Goal: Information Seeking & Learning: Compare options

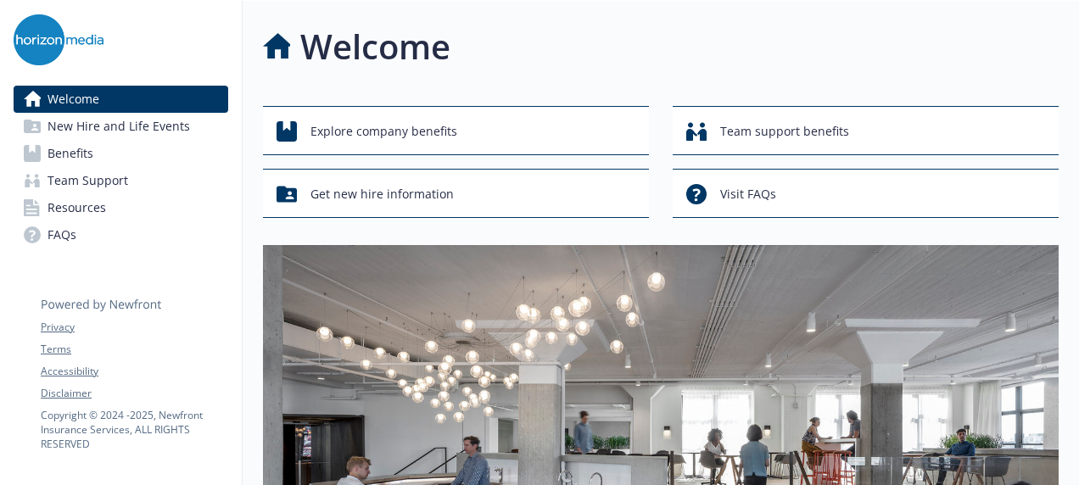
click at [132, 159] on link "Benefits" at bounding box center [121, 153] width 215 height 27
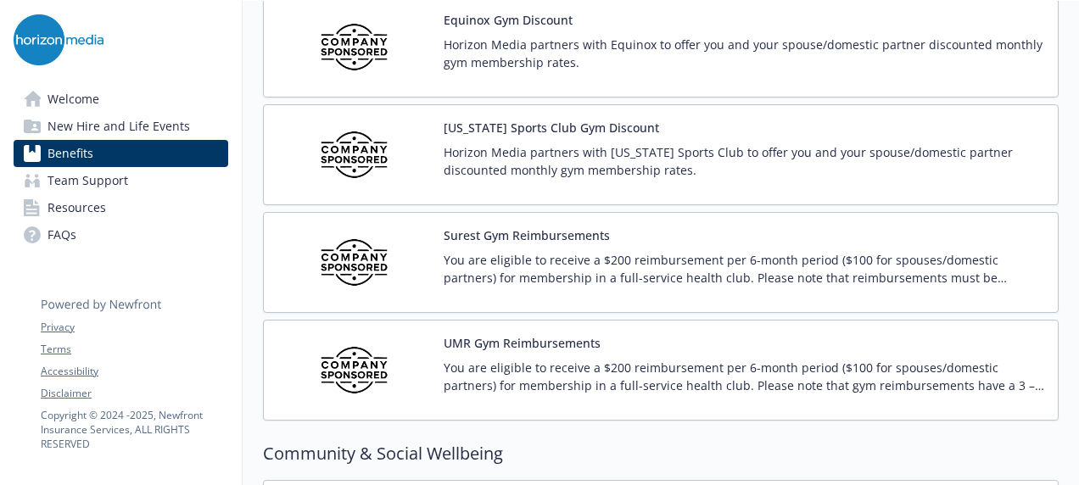
scroll to position [4002, 0]
click at [968, 268] on div "You are eligible to receive a $200 reimbursement per 6-month period ($100 for s…" at bounding box center [743, 272] width 600 height 47
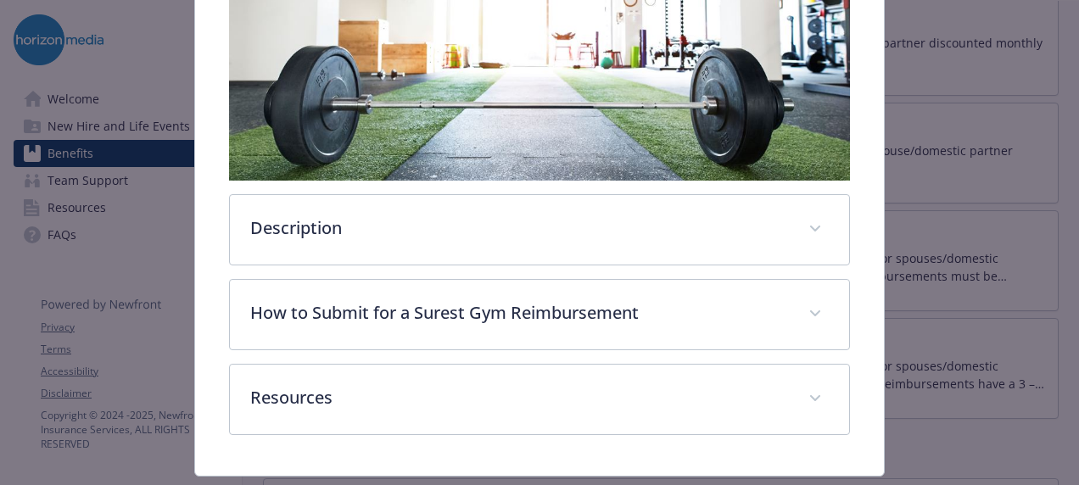
scroll to position [397, 0]
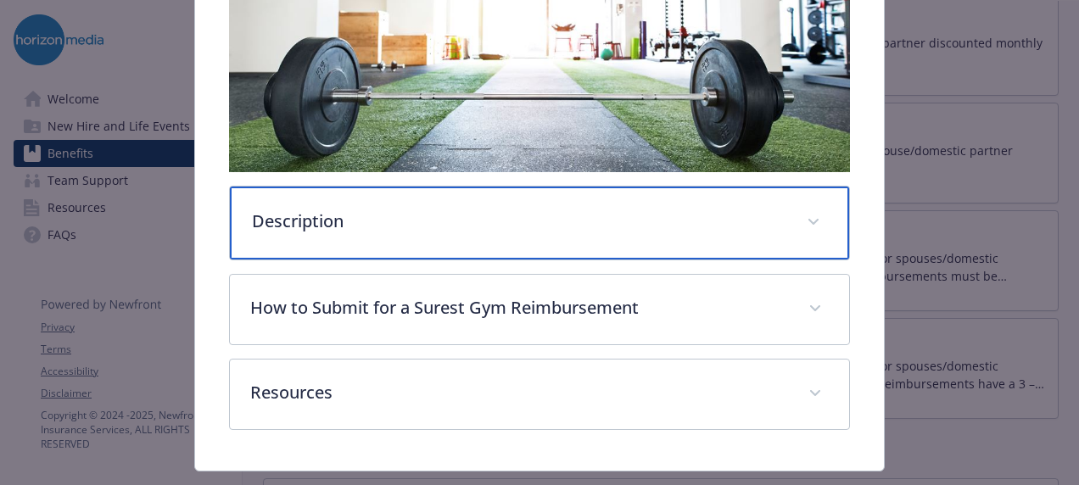
click at [730, 249] on div "Description" at bounding box center [539, 223] width 619 height 73
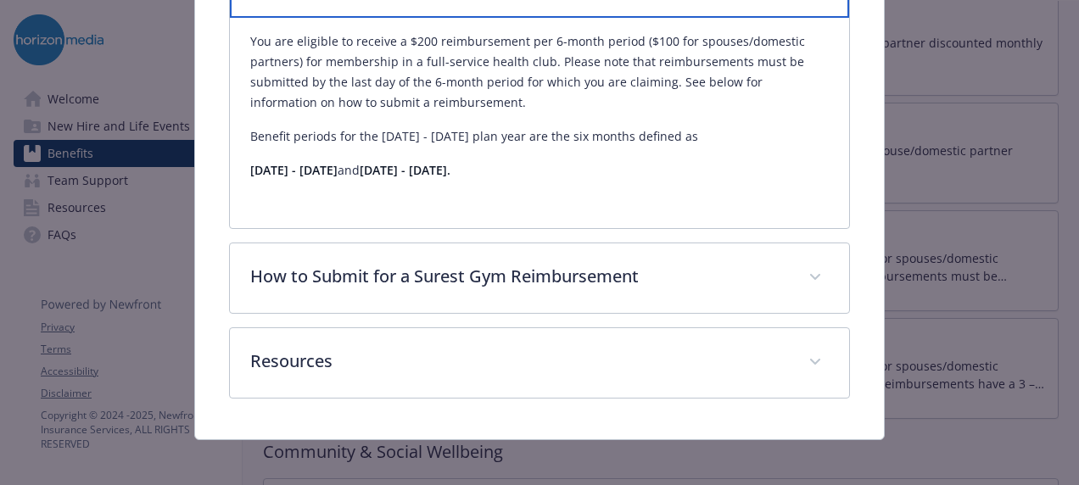
scroll to position [641, 0]
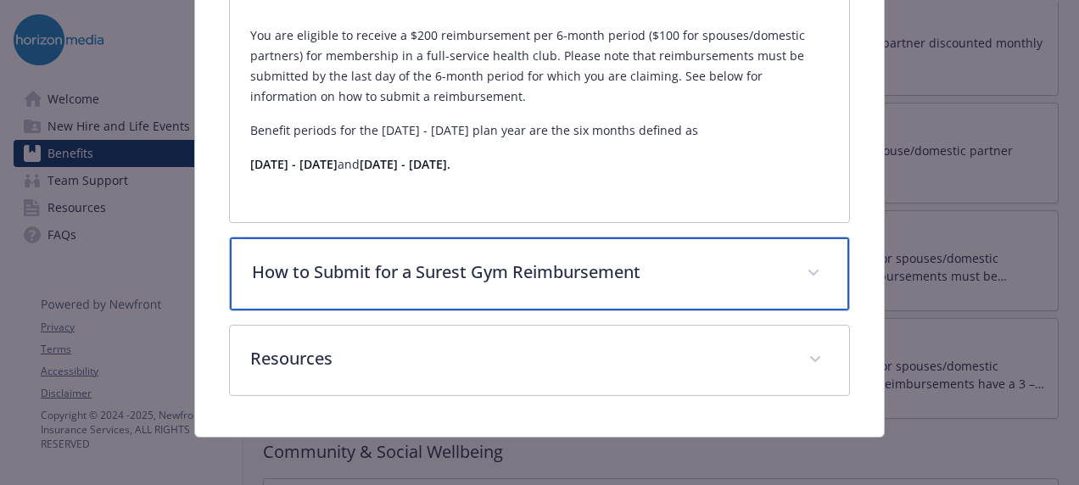
click at [638, 276] on p "How to Submit for a Surest Gym Reimbursement" at bounding box center [519, 271] width 534 height 25
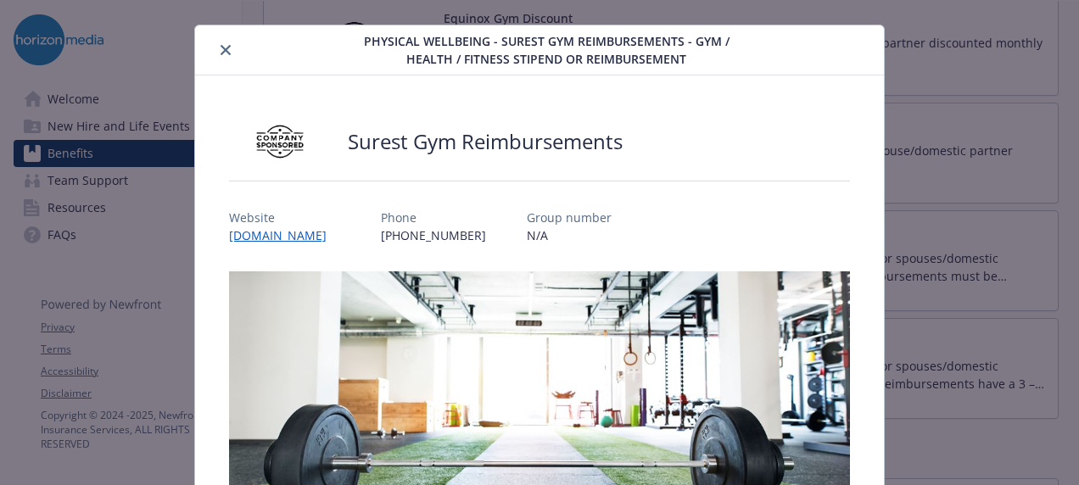
scroll to position [0, 0]
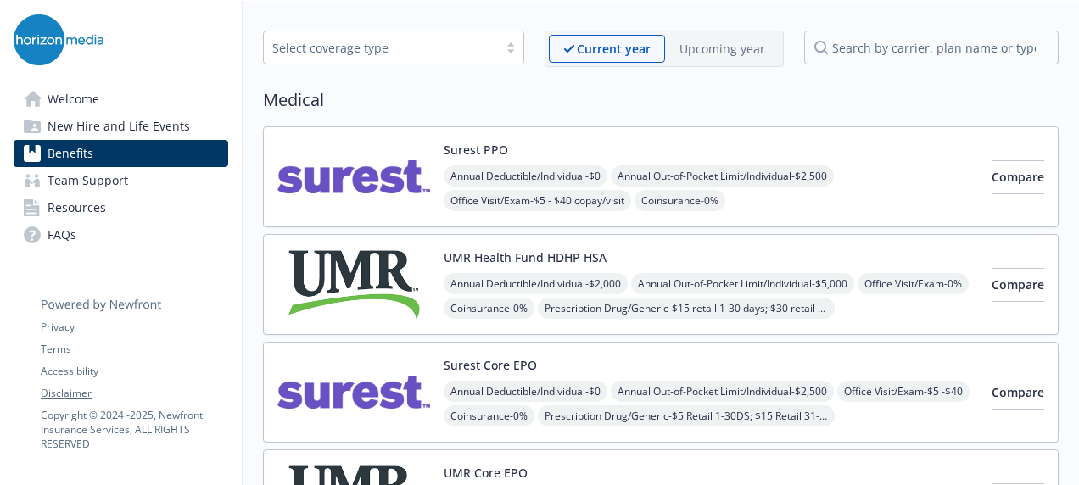
scroll to position [61, 0]
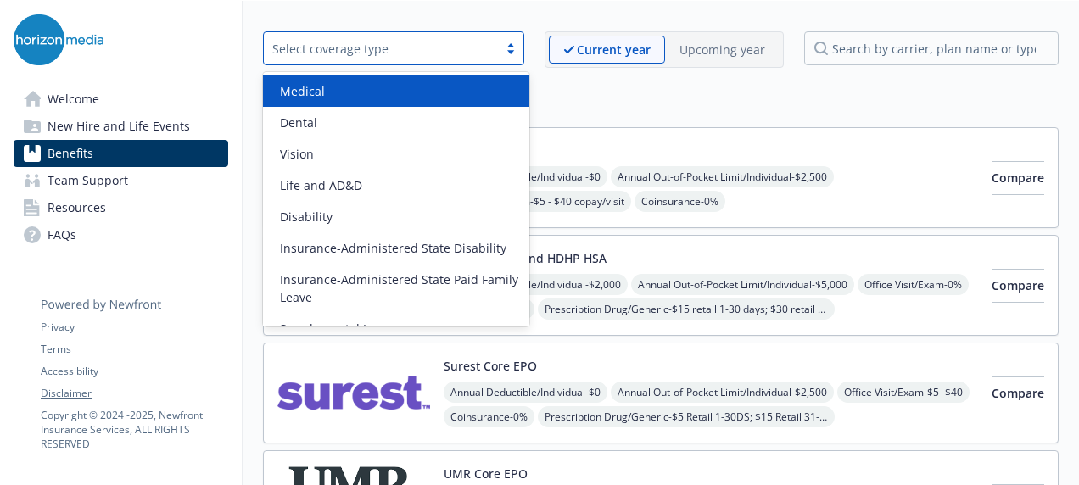
click at [485, 42] on div "Select coverage type" at bounding box center [380, 49] width 217 height 18
click at [454, 95] on div "Medical" at bounding box center [396, 91] width 246 height 18
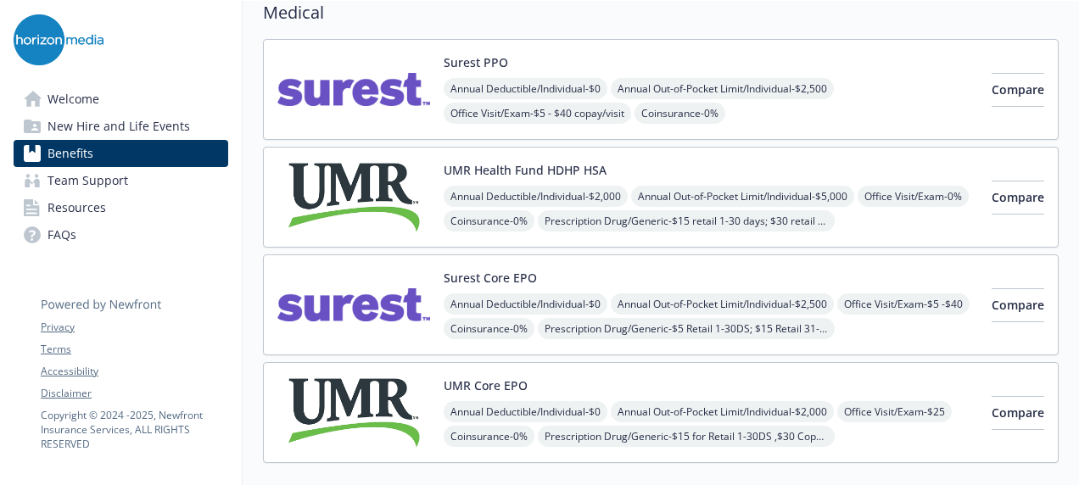
scroll to position [164, 0]
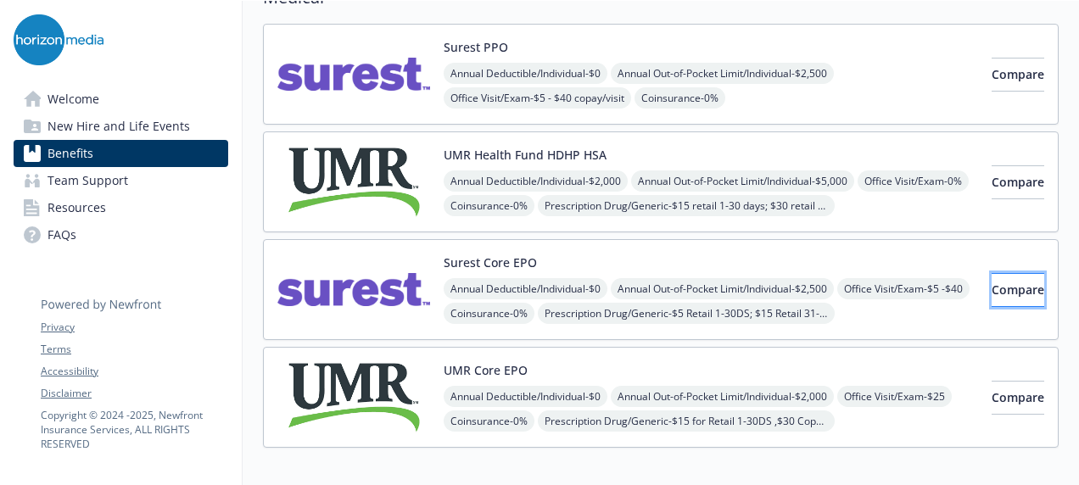
click at [991, 287] on span "Compare" at bounding box center [1017, 289] width 53 height 16
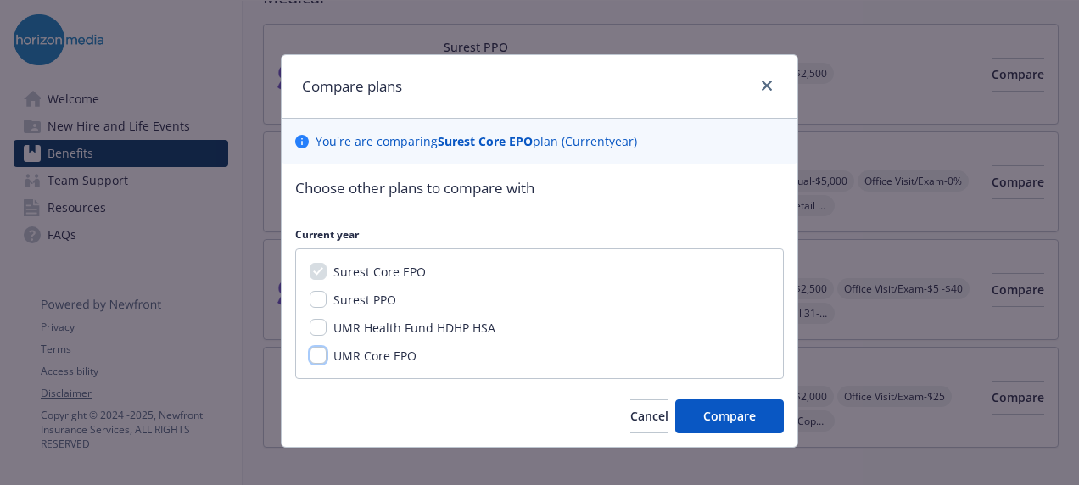
click at [315, 359] on input "UMR Core EPO" at bounding box center [317, 355] width 17 height 17
checkbox input "true"
click at [716, 414] on span "Compare" at bounding box center [729, 416] width 53 height 16
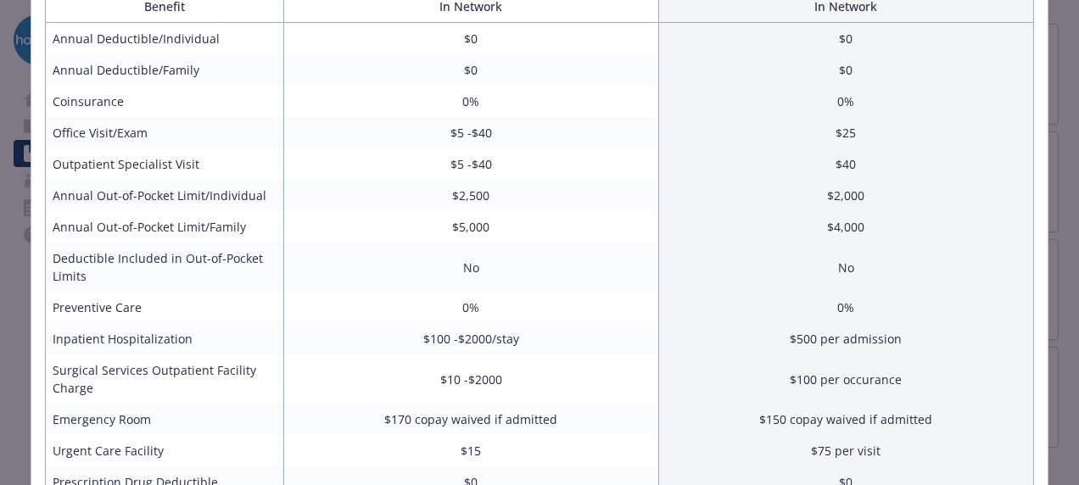
scroll to position [322, 0]
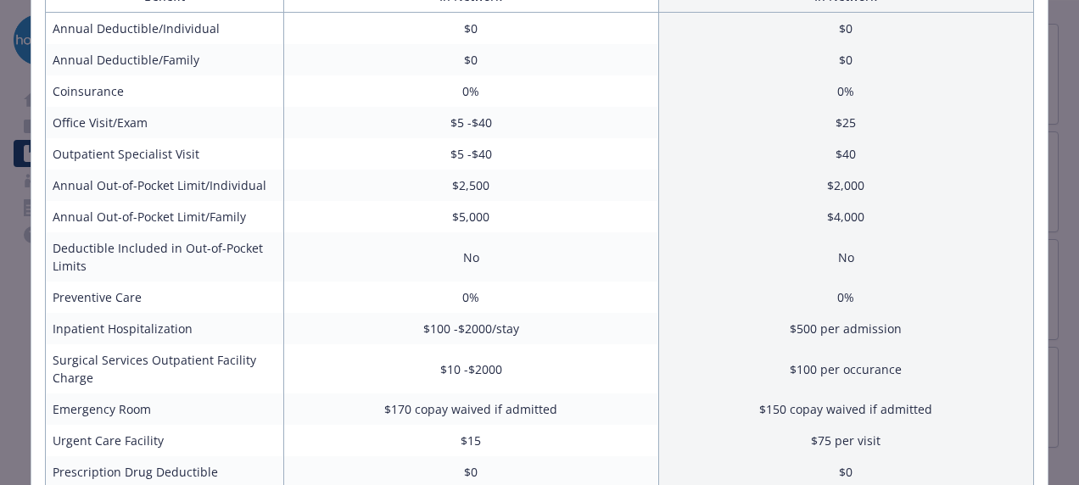
click at [736, 305] on td "0%" at bounding box center [845, 296] width 375 height 31
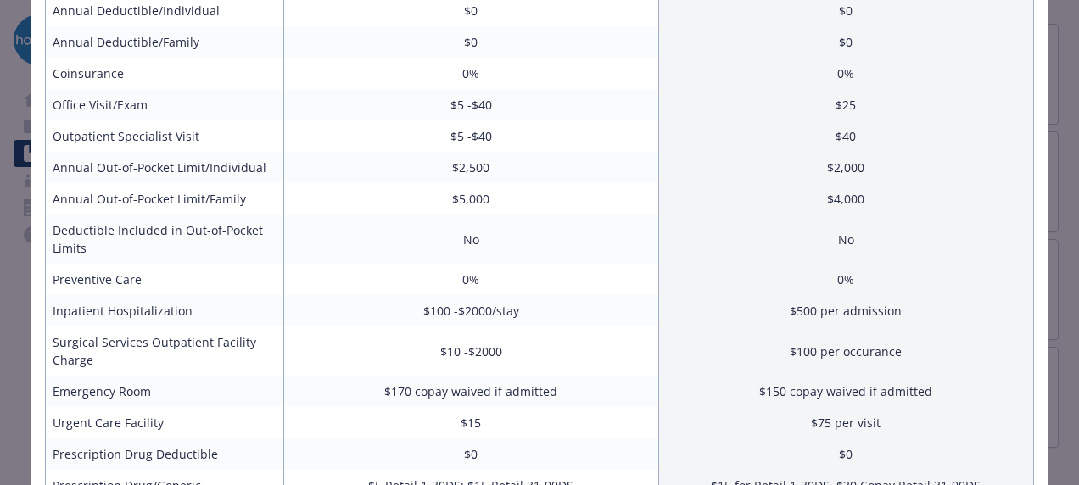
scroll to position [341, 0]
click at [736, 305] on td "$500 per admission" at bounding box center [845, 309] width 375 height 31
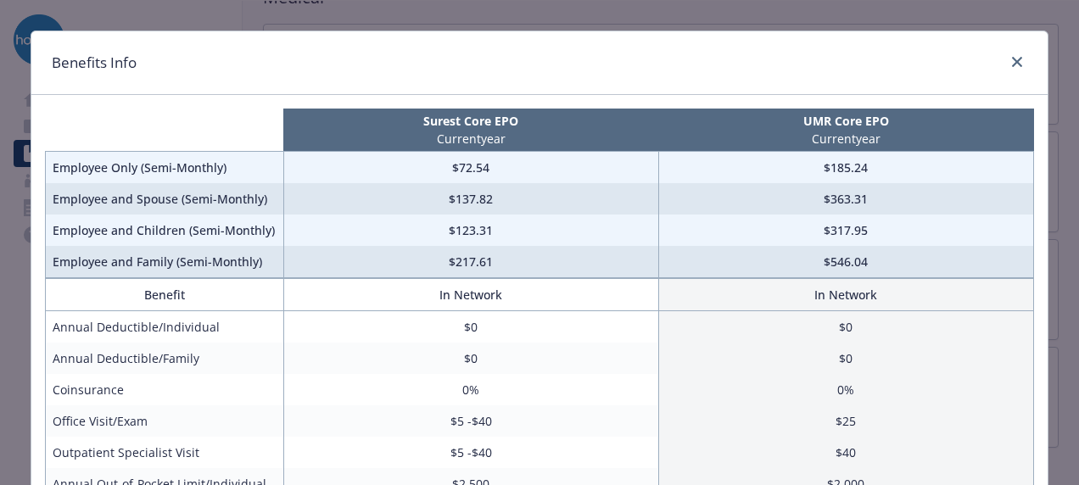
scroll to position [0, 0]
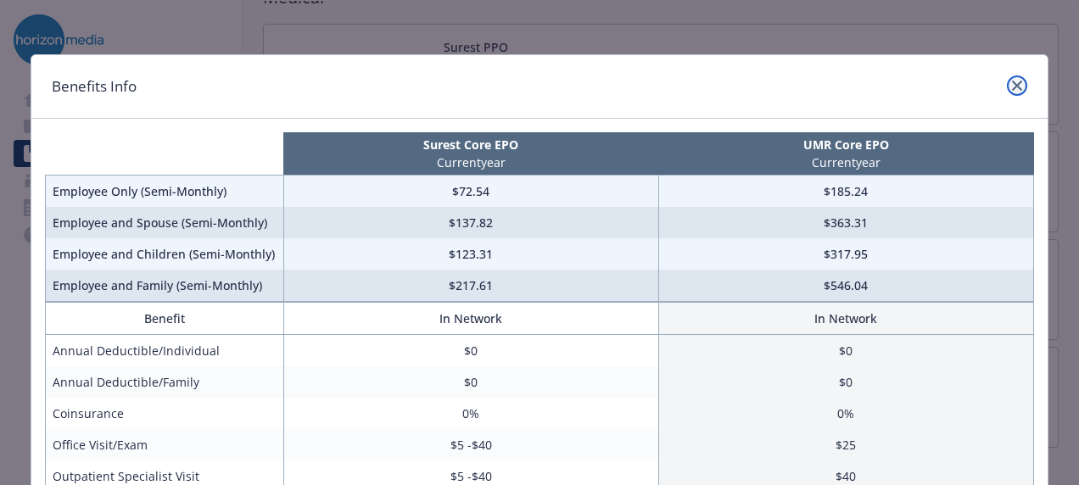
click at [1012, 85] on icon "close" at bounding box center [1017, 86] width 10 height 10
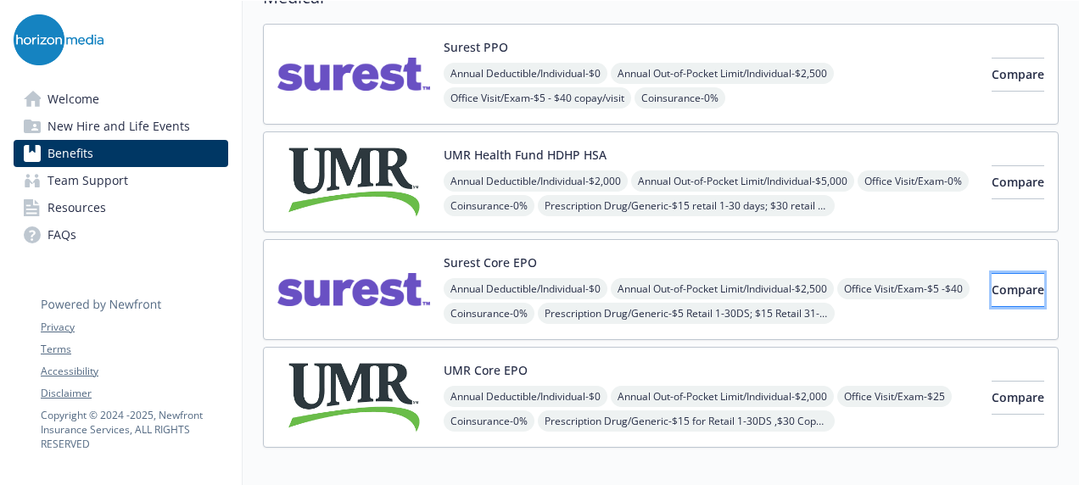
click at [991, 292] on span "Compare" at bounding box center [1017, 289] width 53 height 16
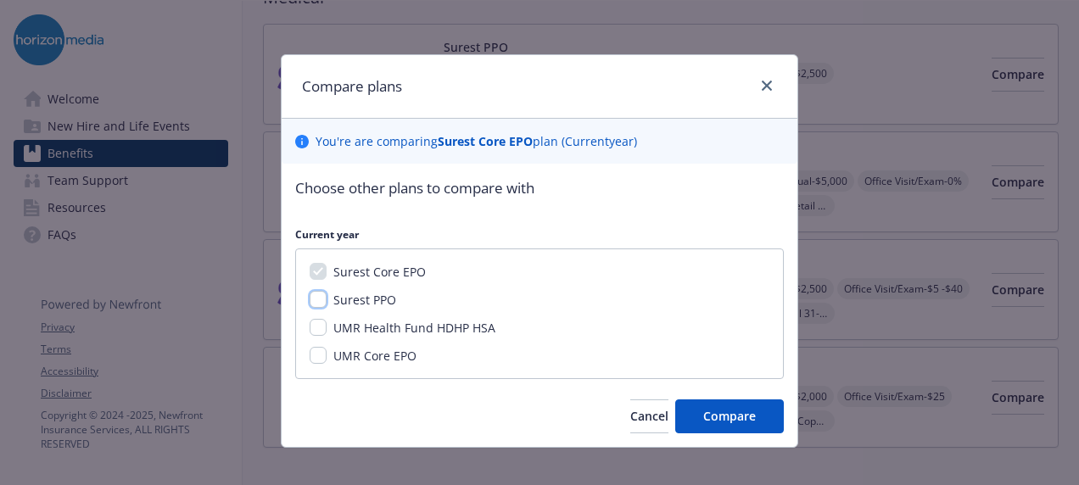
click at [309, 295] on input "Surest PPO" at bounding box center [317, 299] width 17 height 17
checkbox input "true"
click at [744, 408] on span "Compare" at bounding box center [729, 416] width 53 height 16
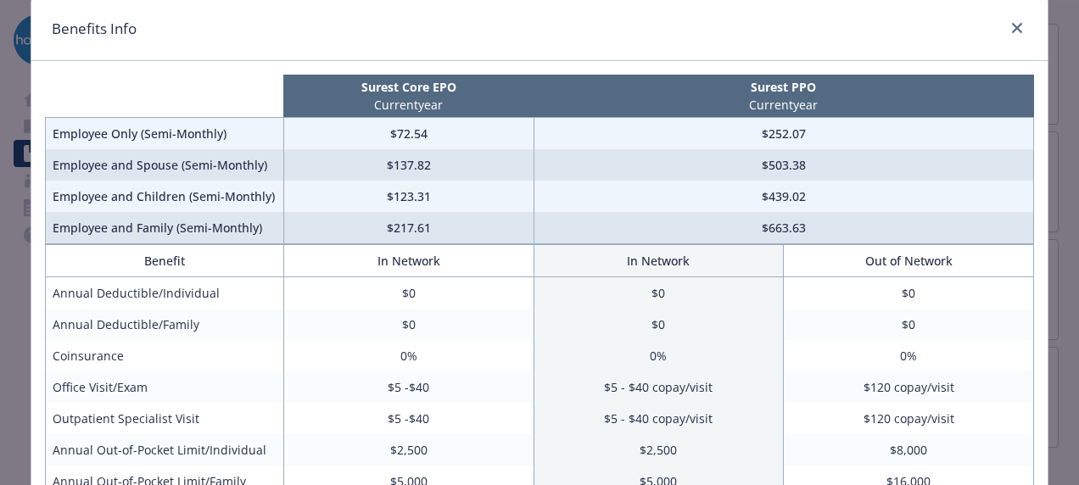
scroll to position [57, 0]
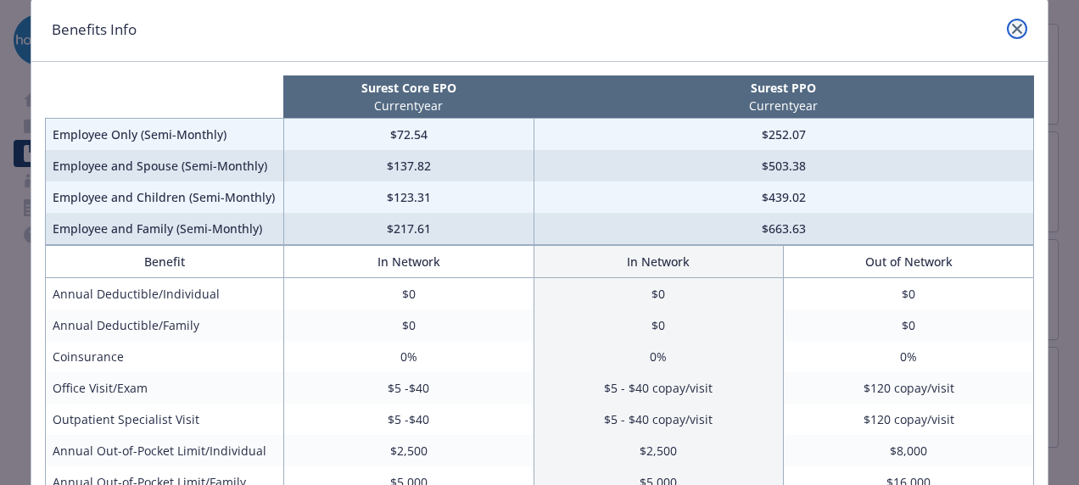
click at [1012, 29] on icon "close" at bounding box center [1017, 29] width 10 height 10
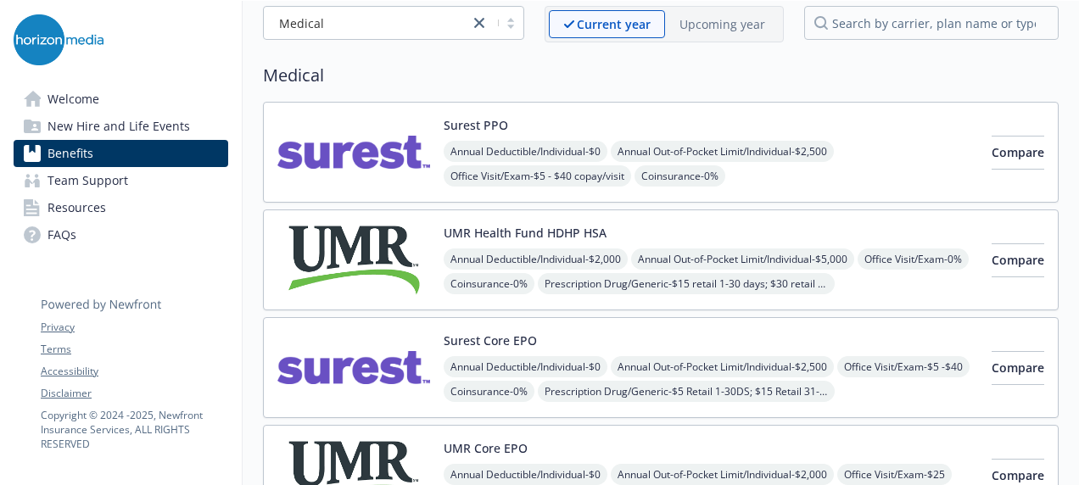
scroll to position [86, 0]
click at [392, 368] on img at bounding box center [353, 368] width 153 height 72
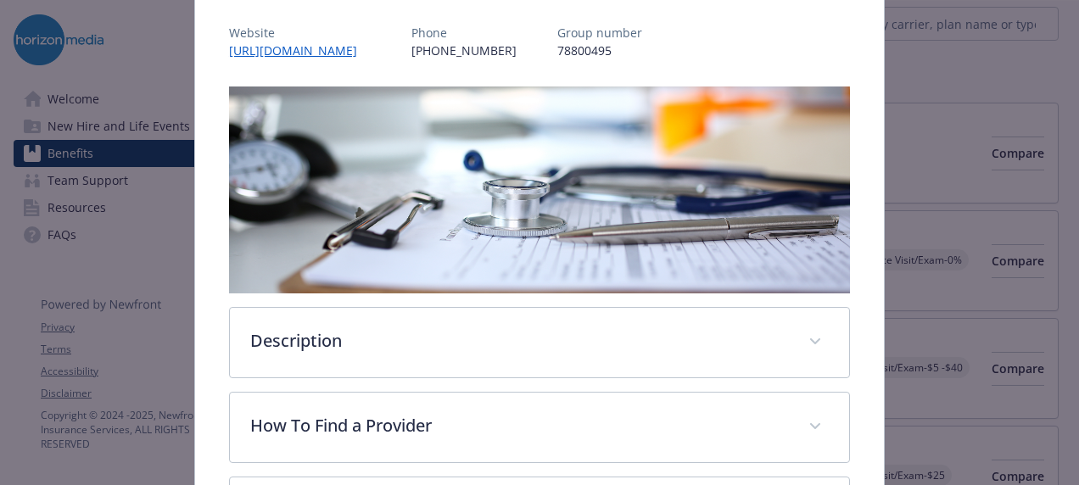
scroll to position [254, 0]
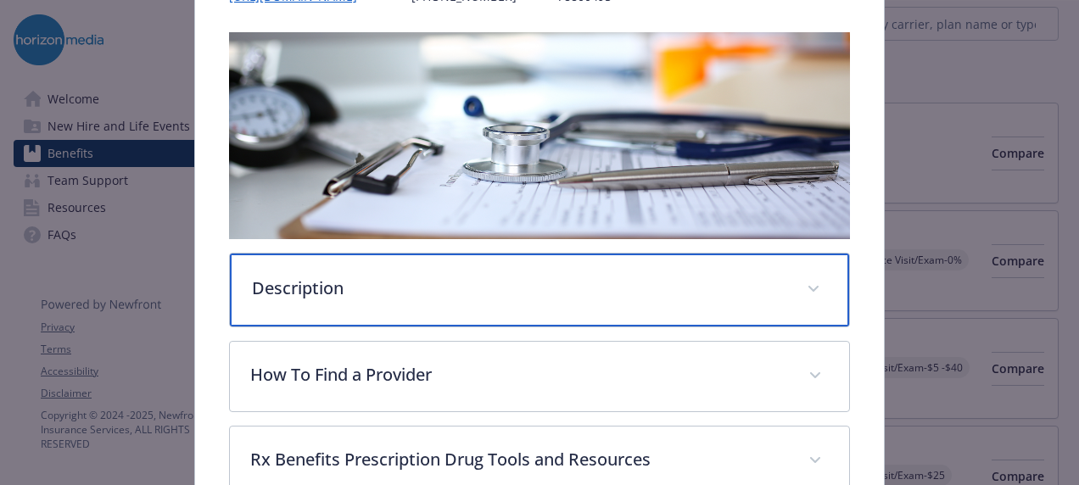
click at [560, 288] on p "Description" at bounding box center [519, 288] width 534 height 25
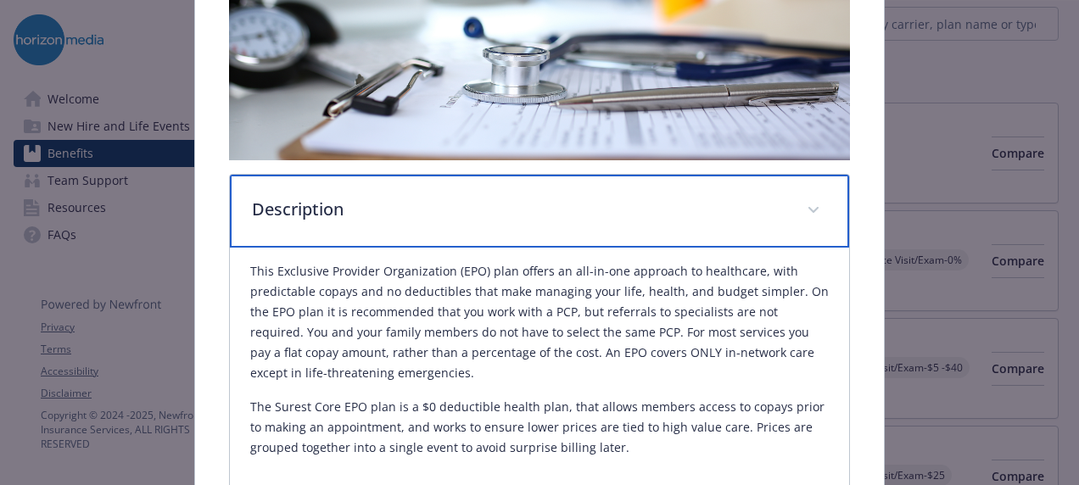
scroll to position [348, 0]
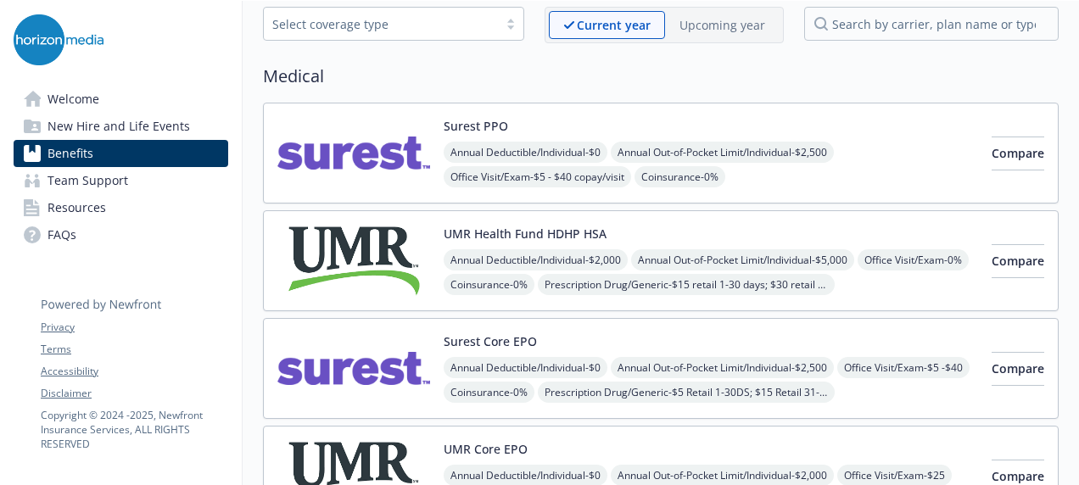
click at [395, 371] on img at bounding box center [353, 368] width 153 height 72
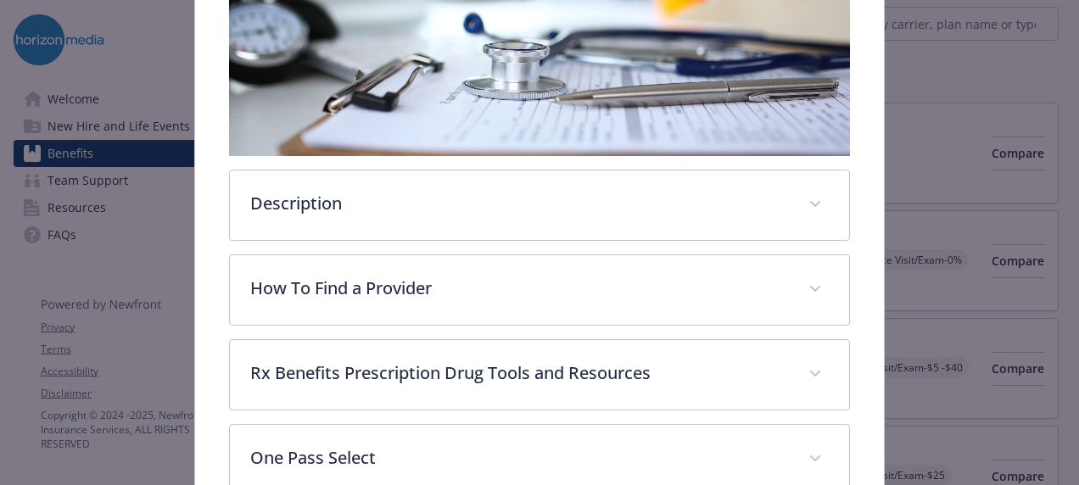
scroll to position [338, 0]
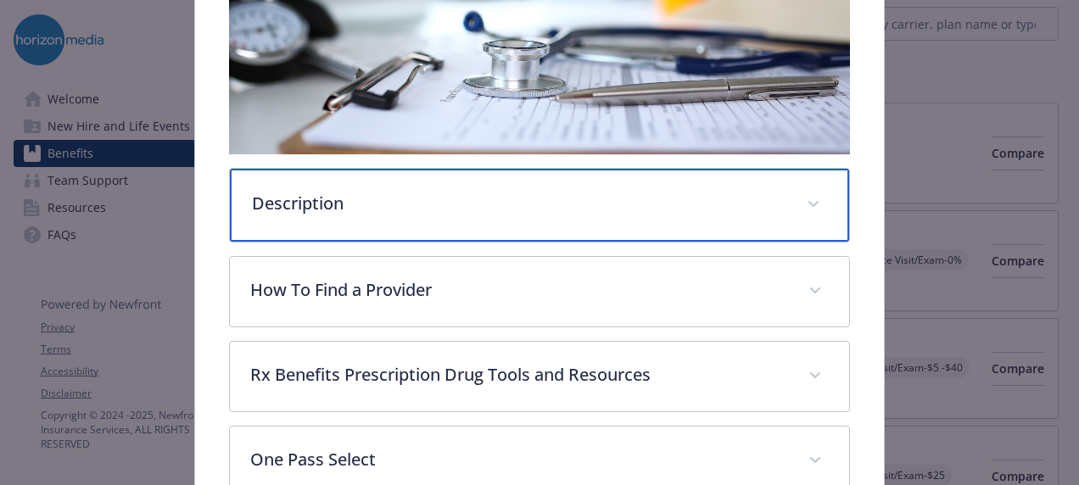
click at [426, 209] on p "Description" at bounding box center [519, 203] width 534 height 25
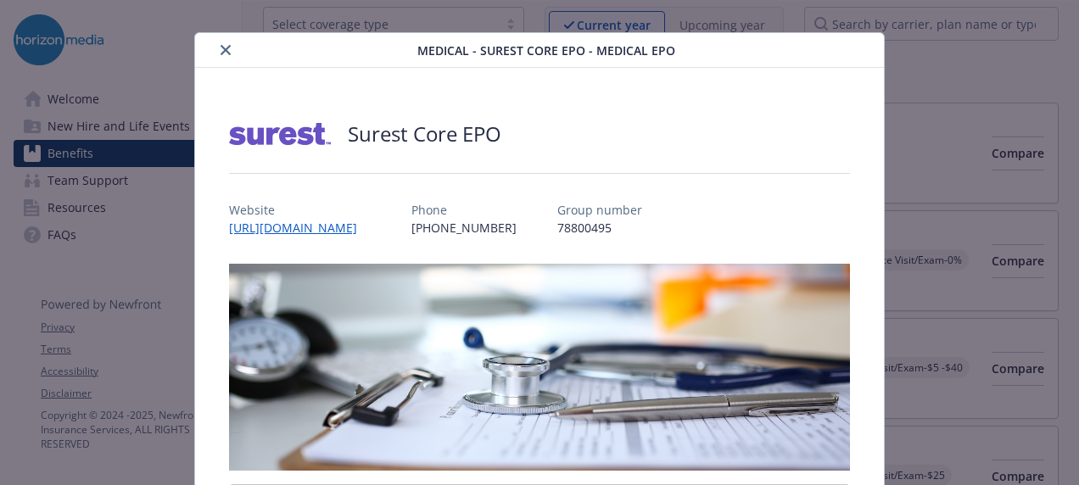
scroll to position [0, 0]
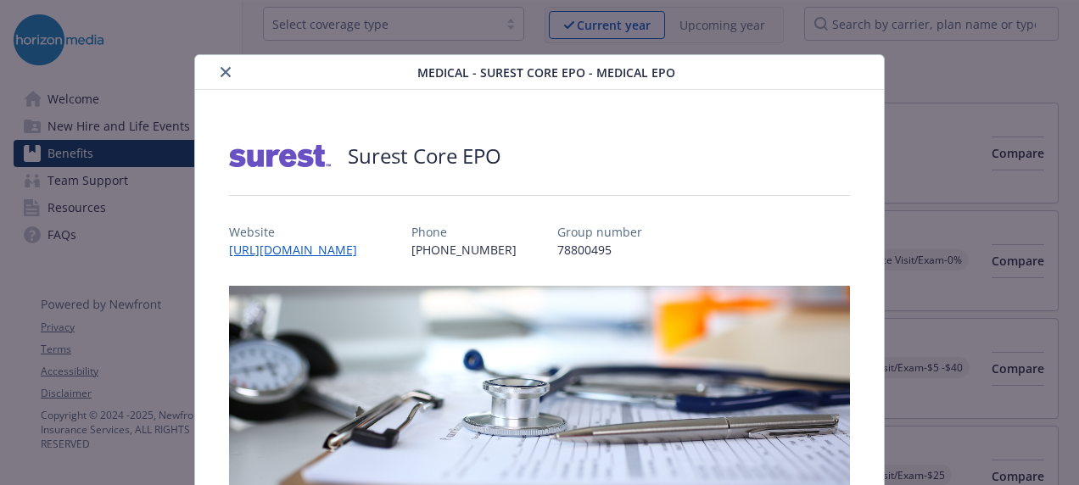
click at [226, 68] on icon "close" at bounding box center [225, 72] width 10 height 10
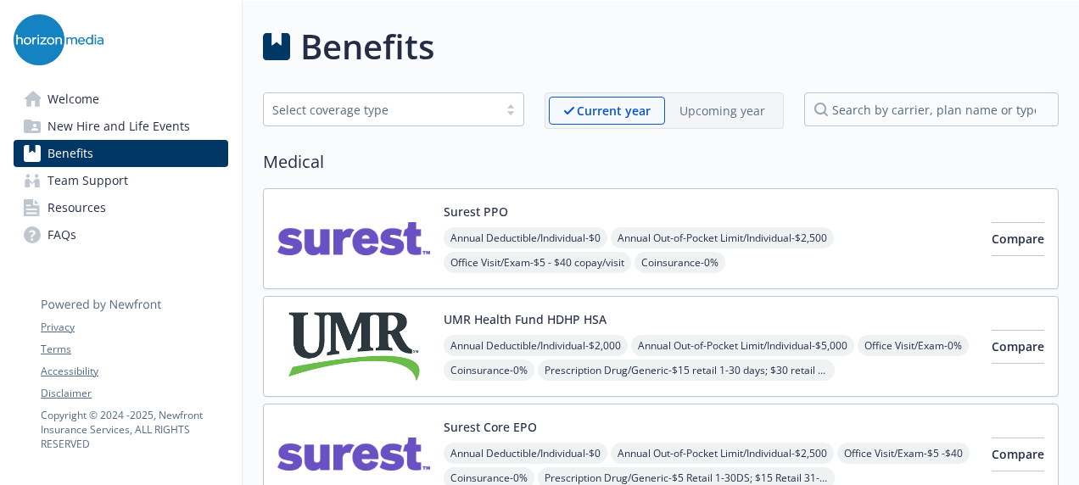
click at [378, 423] on img at bounding box center [353, 454] width 153 height 72
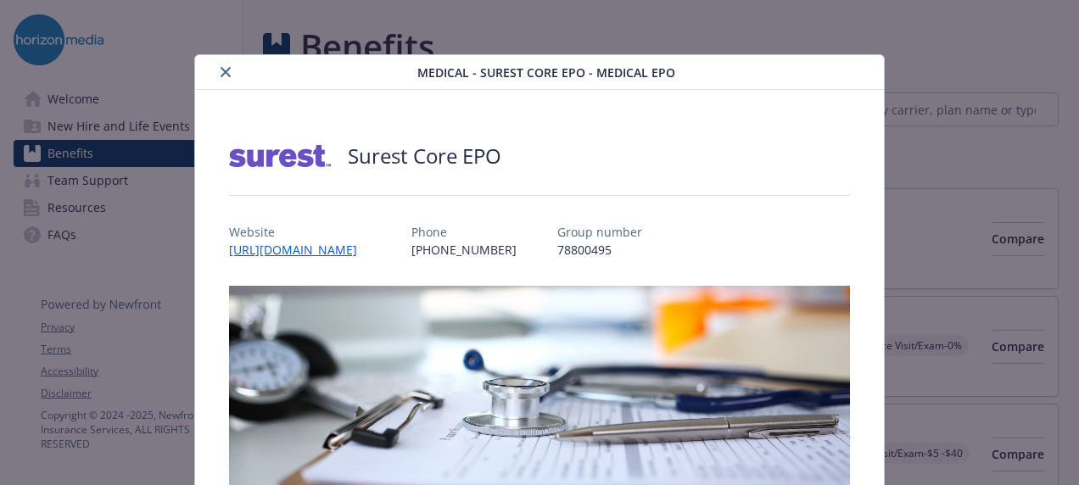
scroll to position [51, 0]
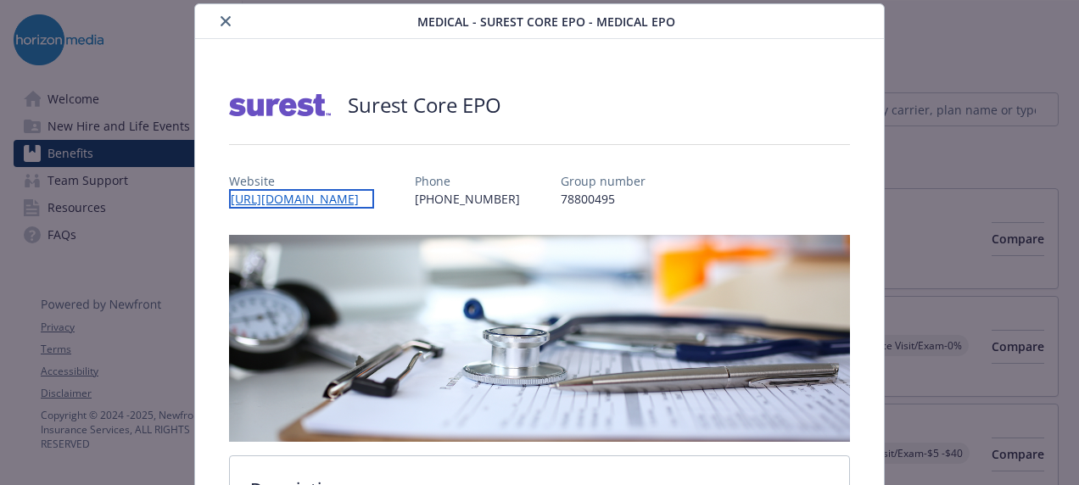
click at [333, 198] on link "https://join.surest.com/horizon" at bounding box center [301, 199] width 145 height 20
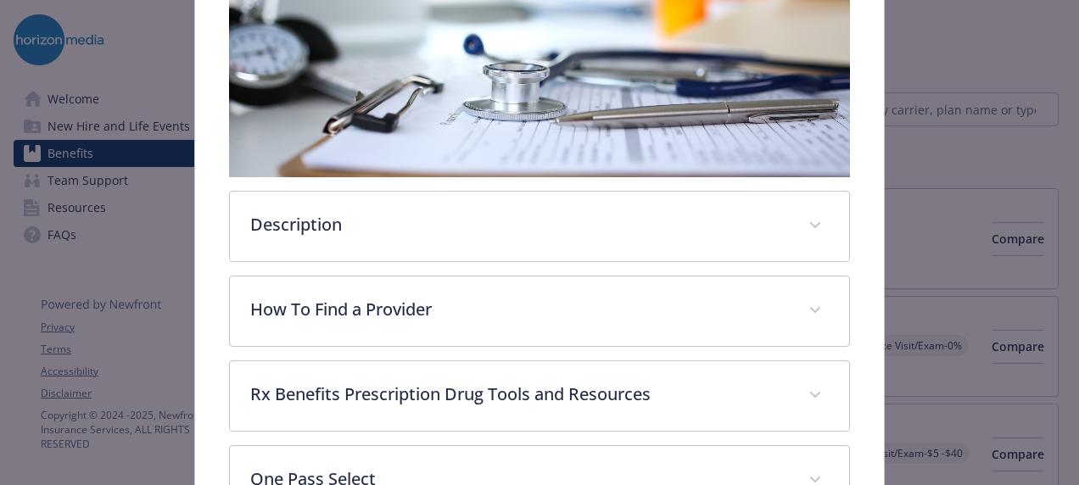
scroll to position [316, 0]
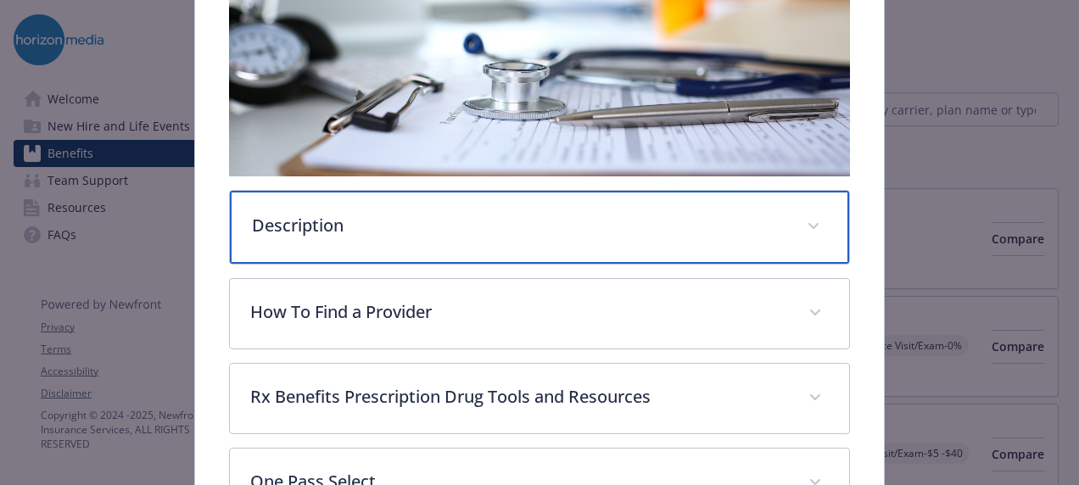
click at [711, 219] on p "Description" at bounding box center [519, 225] width 534 height 25
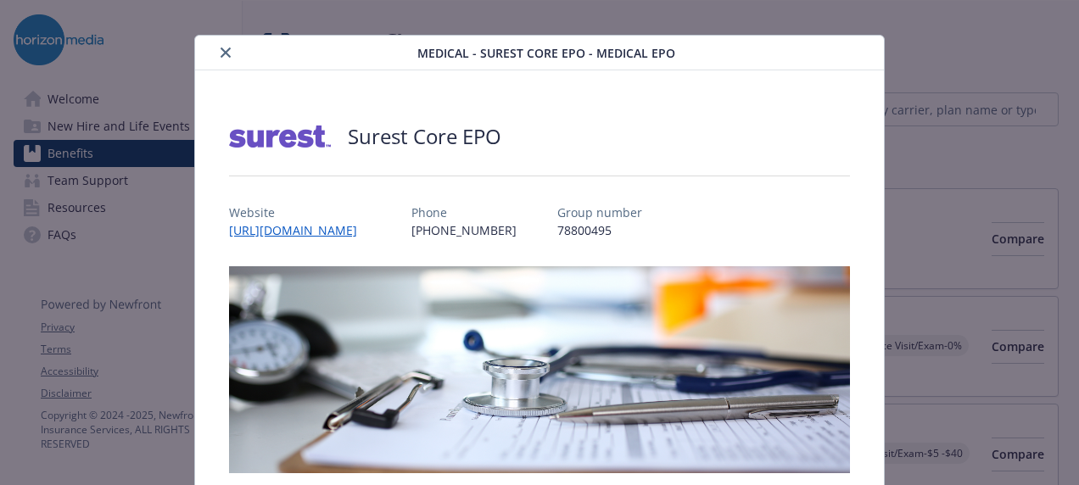
scroll to position [0, 0]
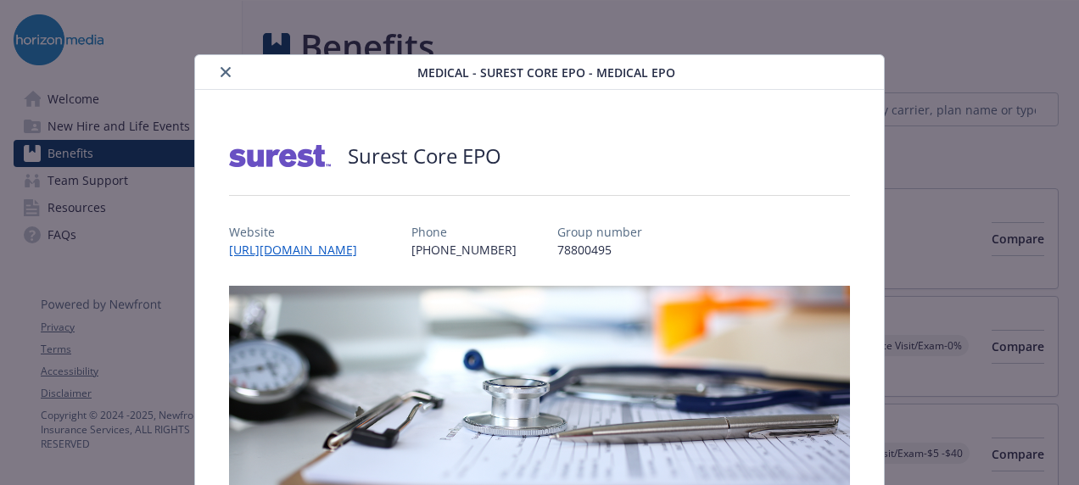
click at [227, 72] on icon "close" at bounding box center [225, 72] width 10 height 10
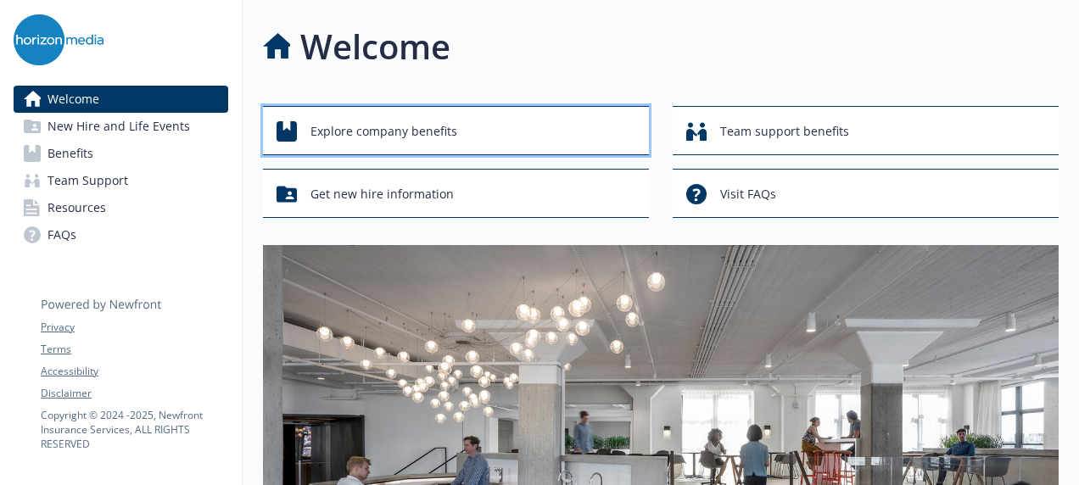
click at [418, 127] on span "Explore company benefits" at bounding box center [383, 131] width 147 height 32
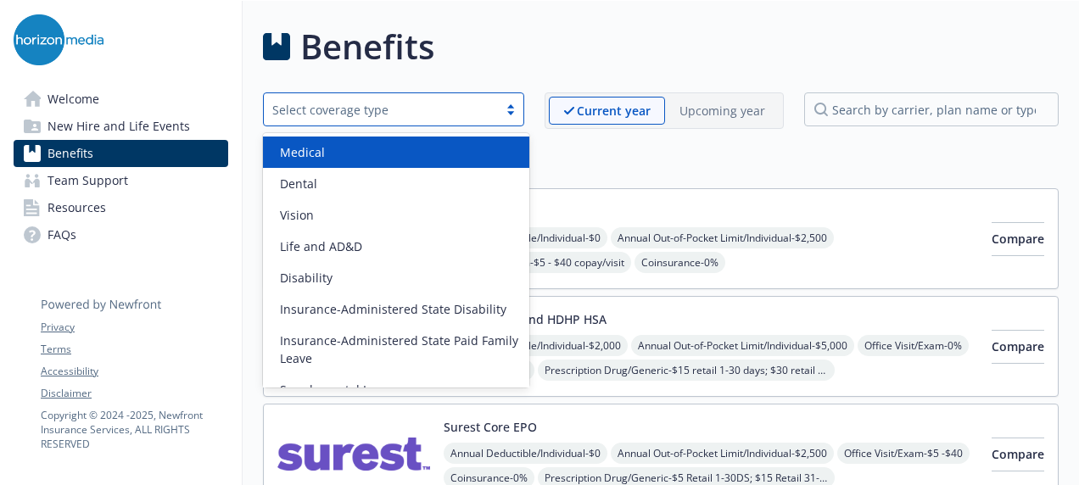
click at [459, 117] on div "Select coverage type" at bounding box center [380, 110] width 217 height 18
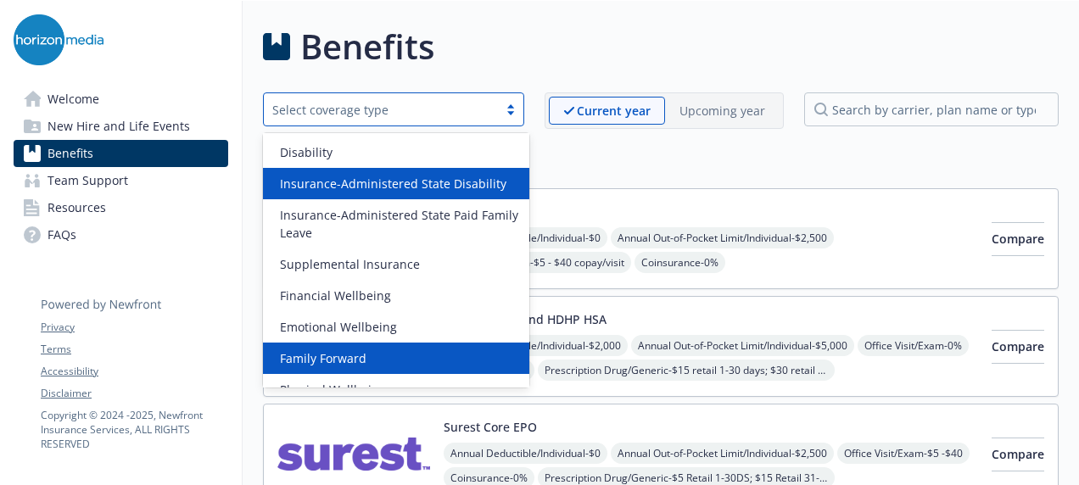
scroll to position [124, 0]
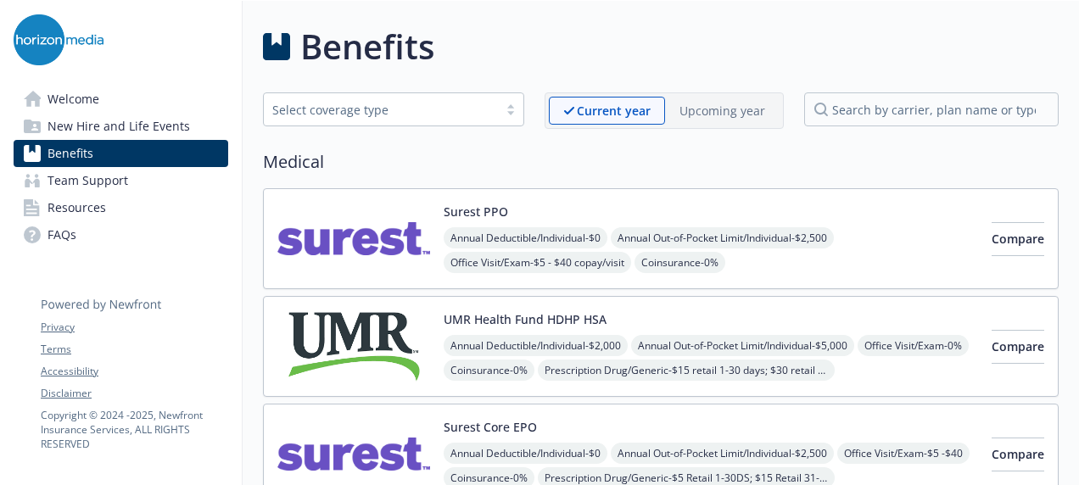
click at [860, 122] on input "search by carrier, plan name or type" at bounding box center [931, 109] width 254 height 34
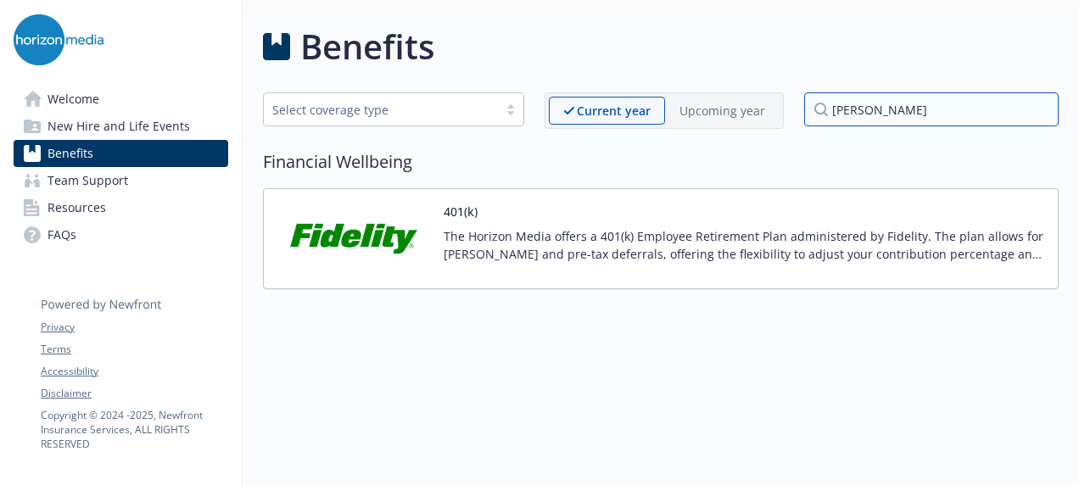
type input "fidel"
click at [737, 245] on p "The Horizon Media offers a 401(k) Employee Retirement Plan administered by Fide…" at bounding box center [743, 245] width 600 height 36
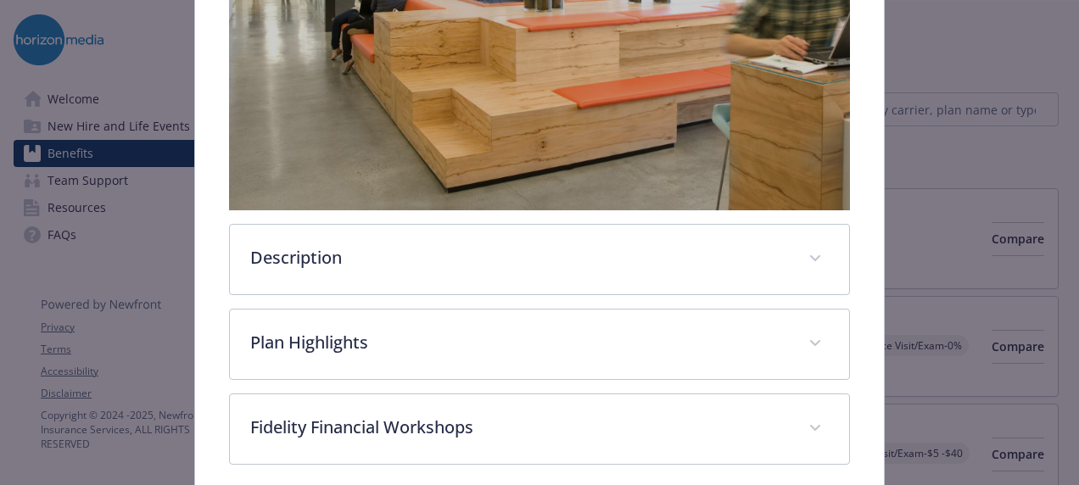
scroll to position [466, 0]
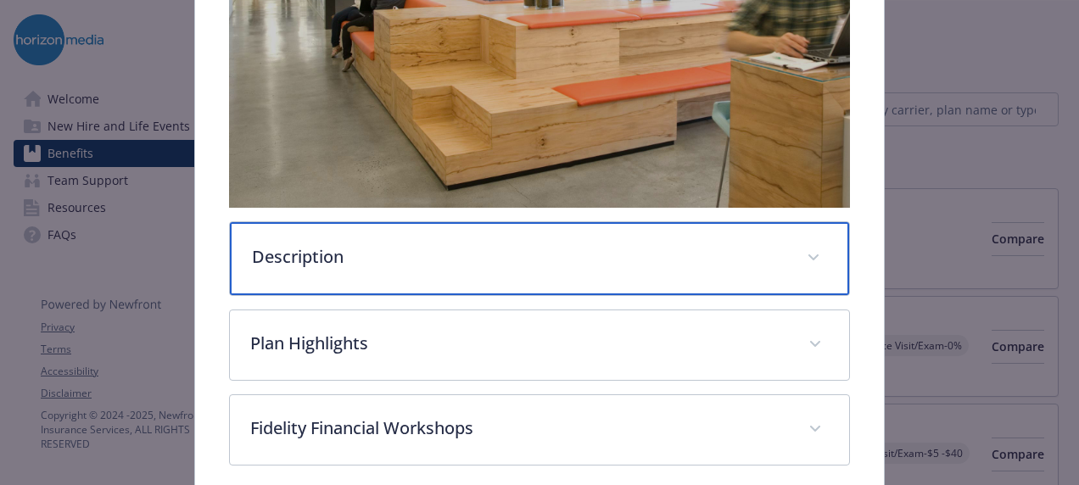
click at [775, 253] on p "Description" at bounding box center [519, 256] width 534 height 25
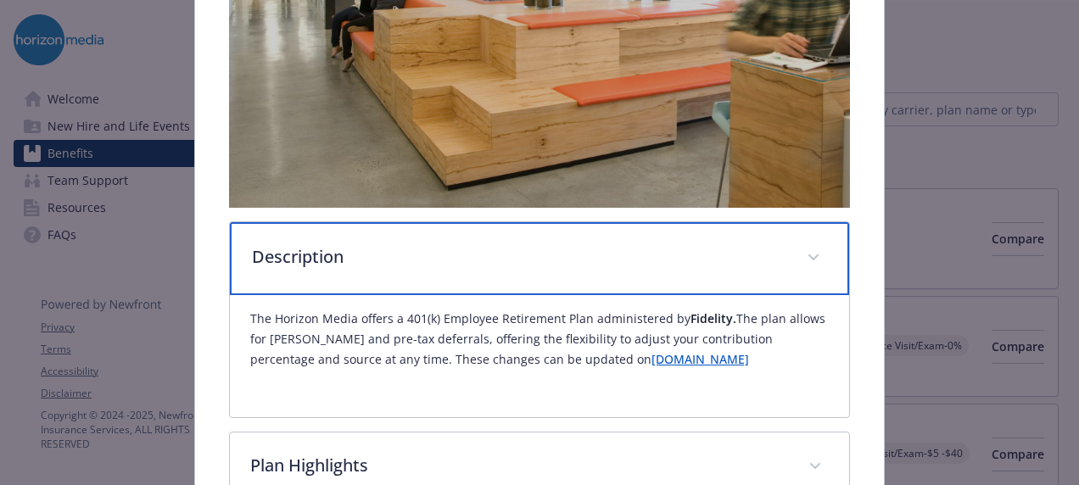
scroll to position [485, 0]
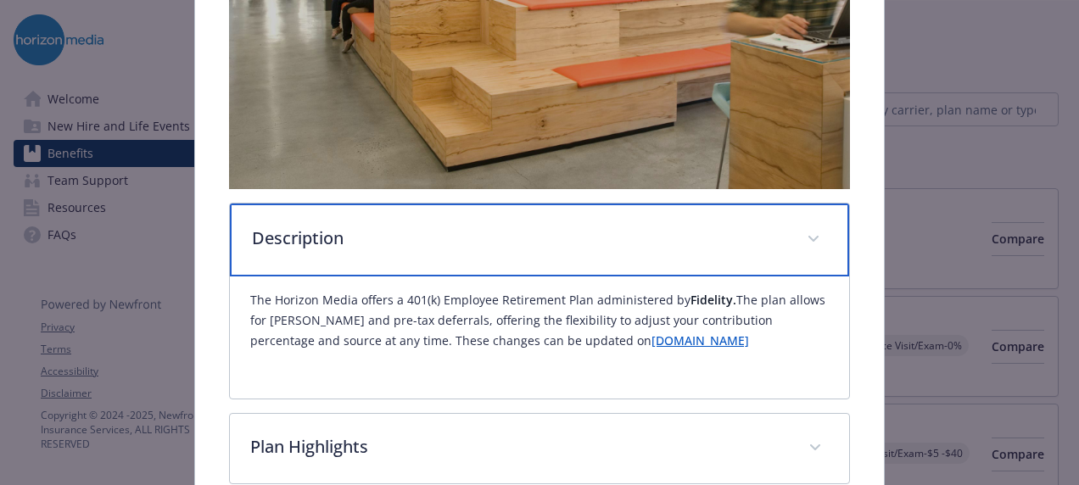
click at [763, 242] on p "Description" at bounding box center [519, 238] width 534 height 25
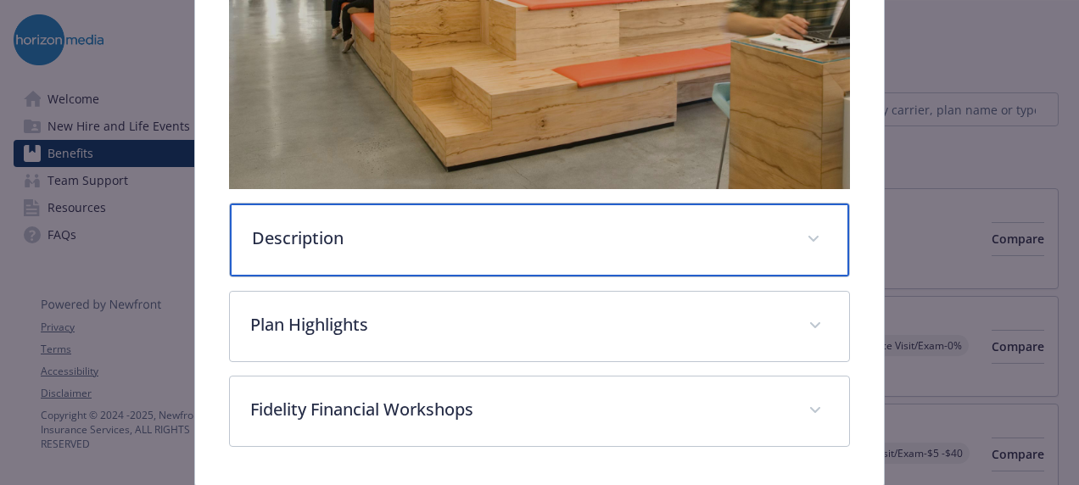
scroll to position [534, 0]
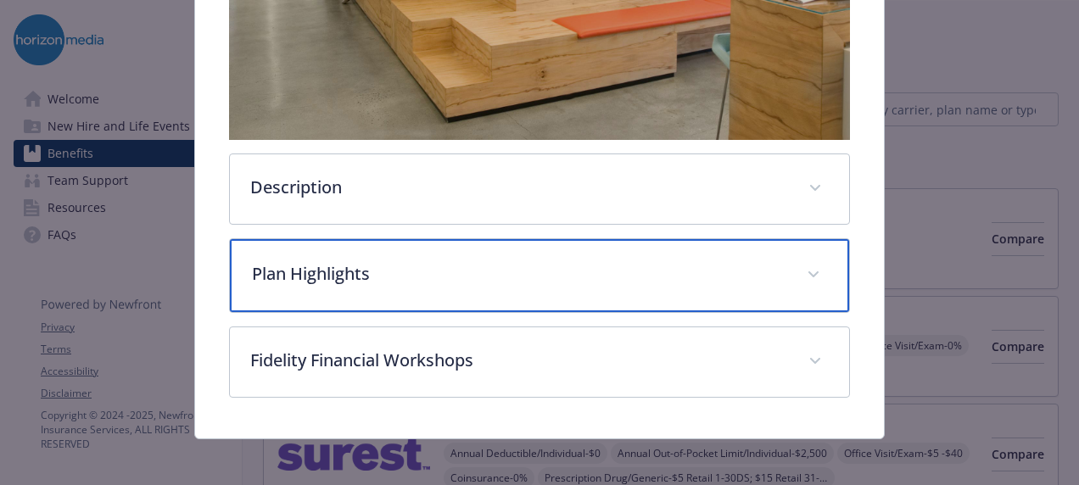
click at [751, 254] on div "Plan Highlights" at bounding box center [539, 275] width 619 height 73
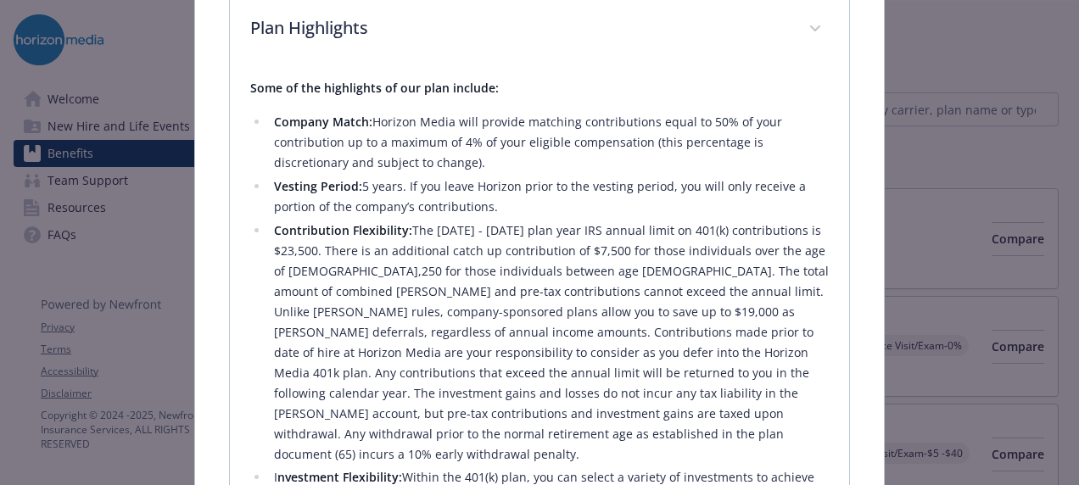
scroll to position [777, 0]
drag, startPoint x: 493, startPoint y: 202, endPoint x: 262, endPoint y: 109, distance: 249.2
click at [262, 114] on ul "Company Match: Horizon Media will provide matching contributions equal to 50% o…" at bounding box center [539, 480] width 578 height 733
copy ul "Company Match: Horizon Media will provide matching contributions equal to 50% o…"
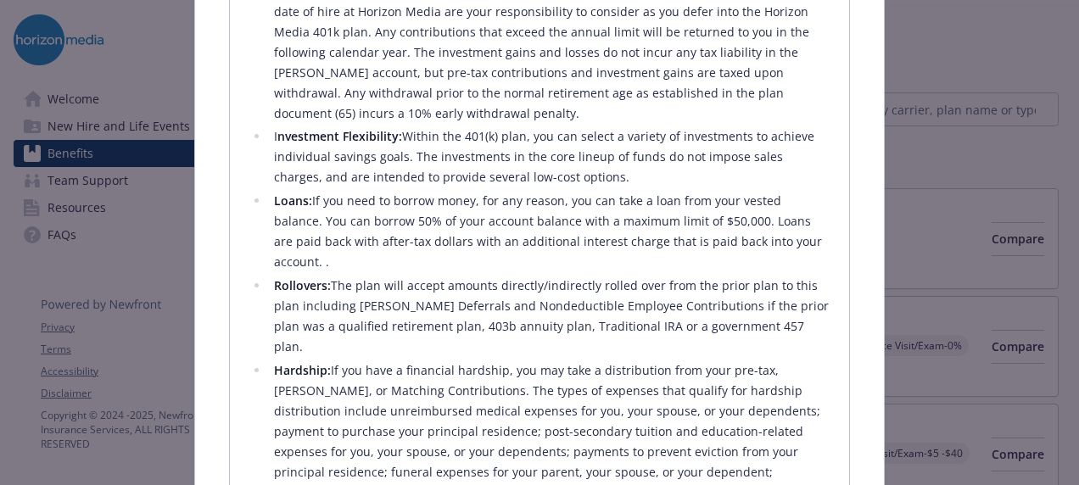
scroll to position [1121, 0]
click at [686, 359] on li "Hardship: If you have a financial hardship, you may take a distribution from yo…" at bounding box center [549, 430] width 560 height 142
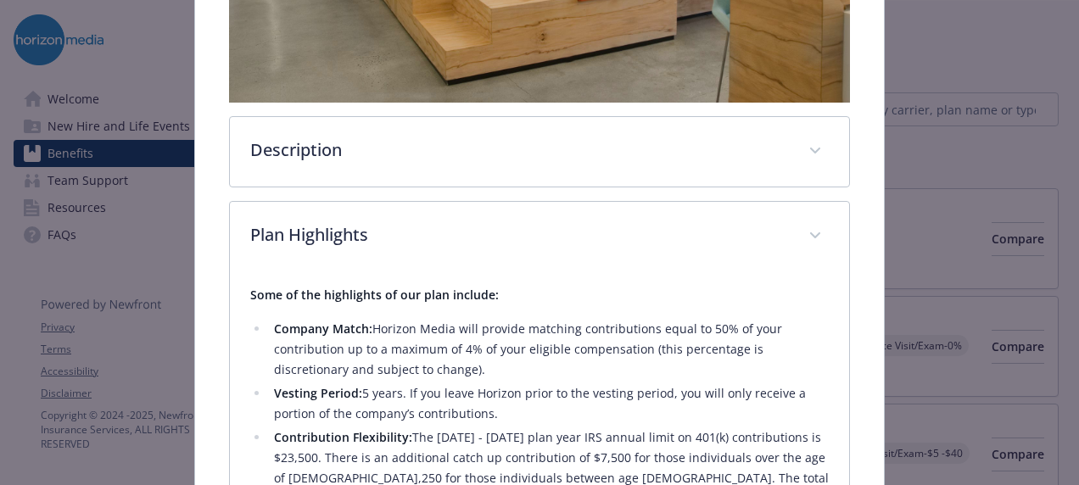
scroll to position [538, 0]
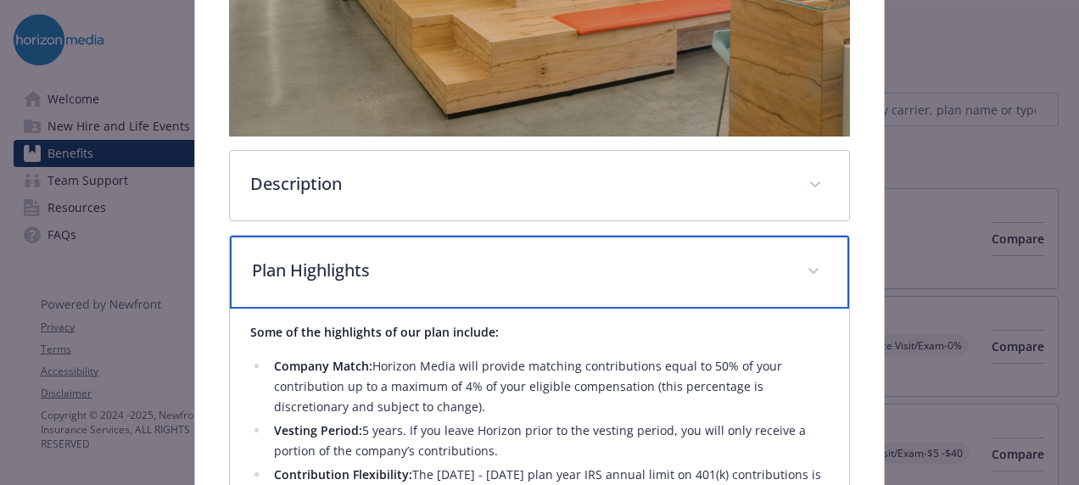
click at [802, 258] on span "details for plan Financial Wellbeing - 401(k) - 401(k)" at bounding box center [813, 271] width 27 height 27
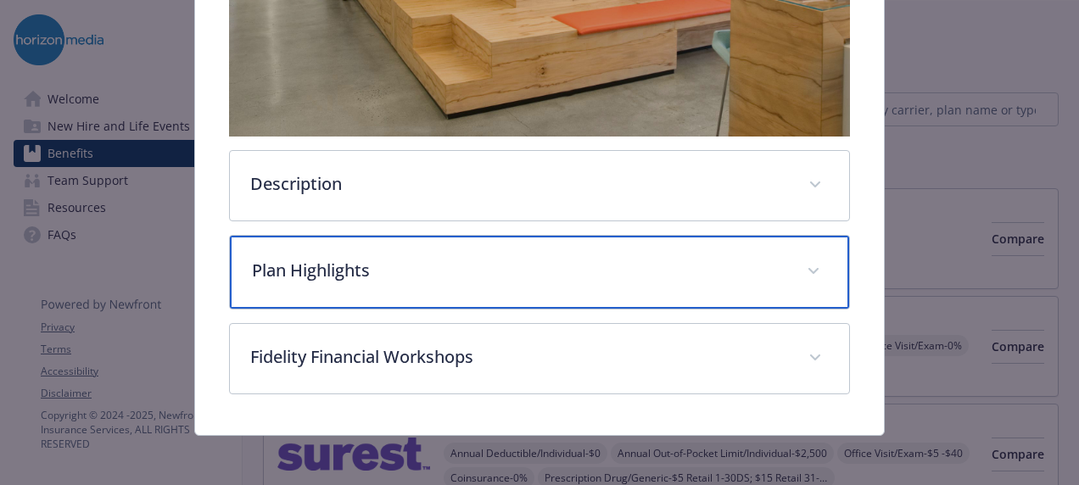
scroll to position [534, 0]
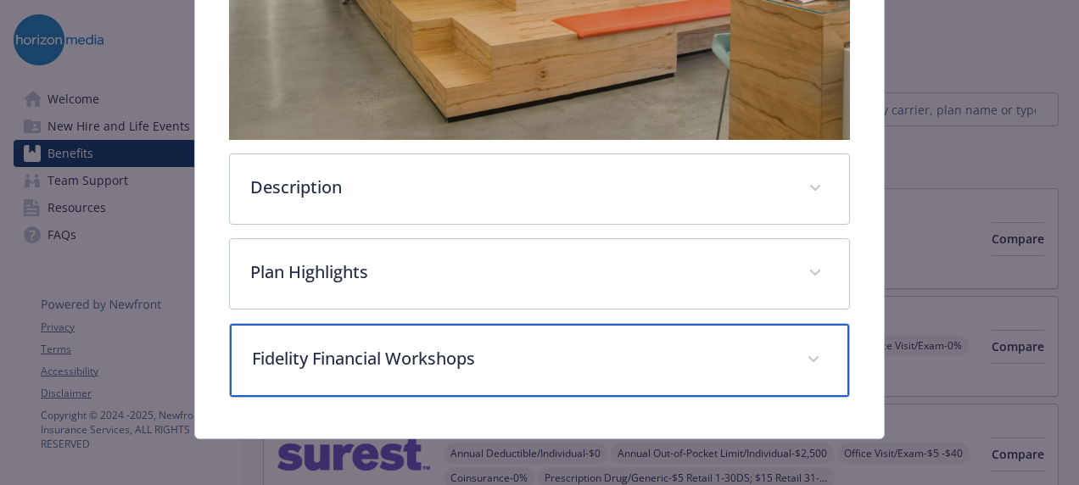
click at [743, 363] on div "Fidelity Financial Workshops" at bounding box center [539, 360] width 619 height 73
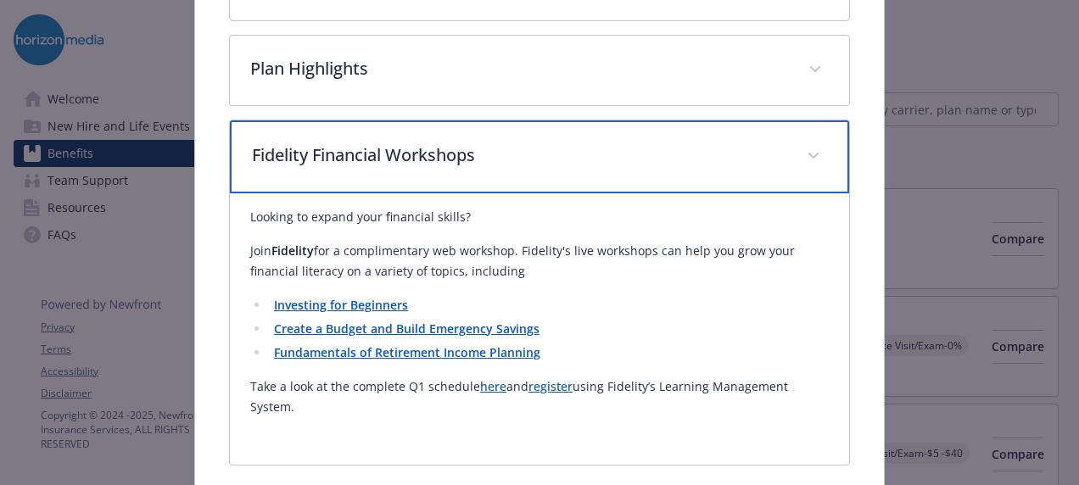
scroll to position [761, 0]
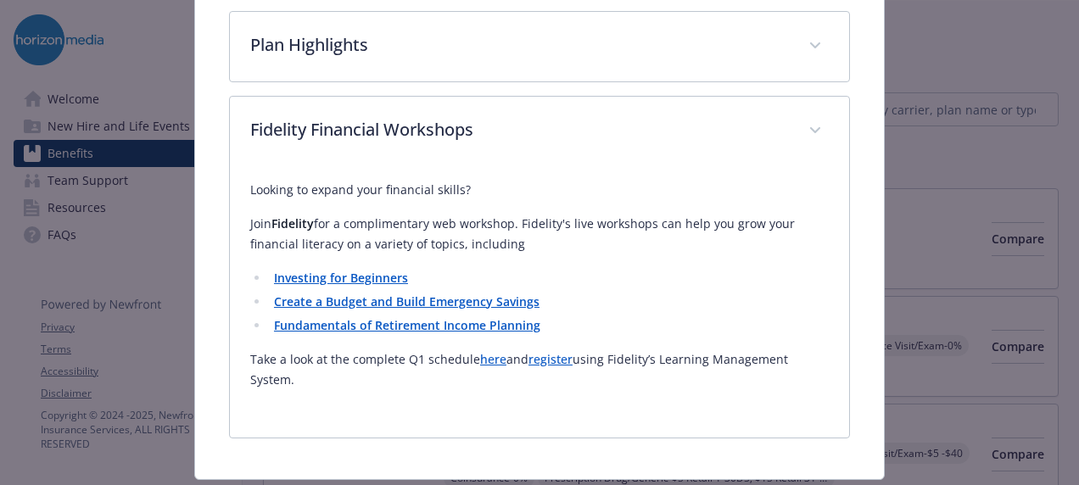
click at [506, 325] on strong "Fundamentals of Retirement Income Planning" at bounding box center [407, 325] width 266 height 16
